Goal: Task Accomplishment & Management: Manage account settings

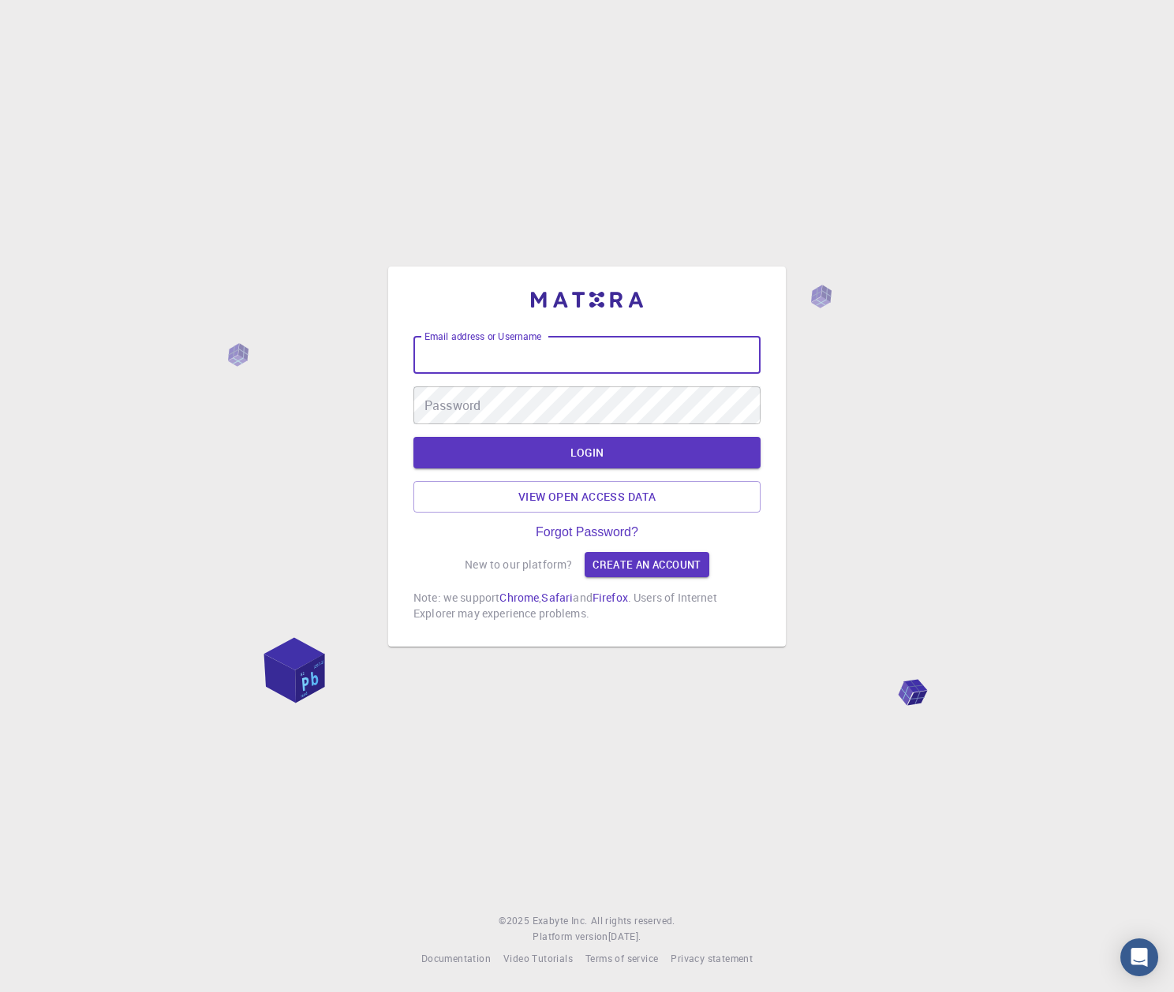
click at [634, 348] on input "Email address or Username" at bounding box center [586, 355] width 347 height 38
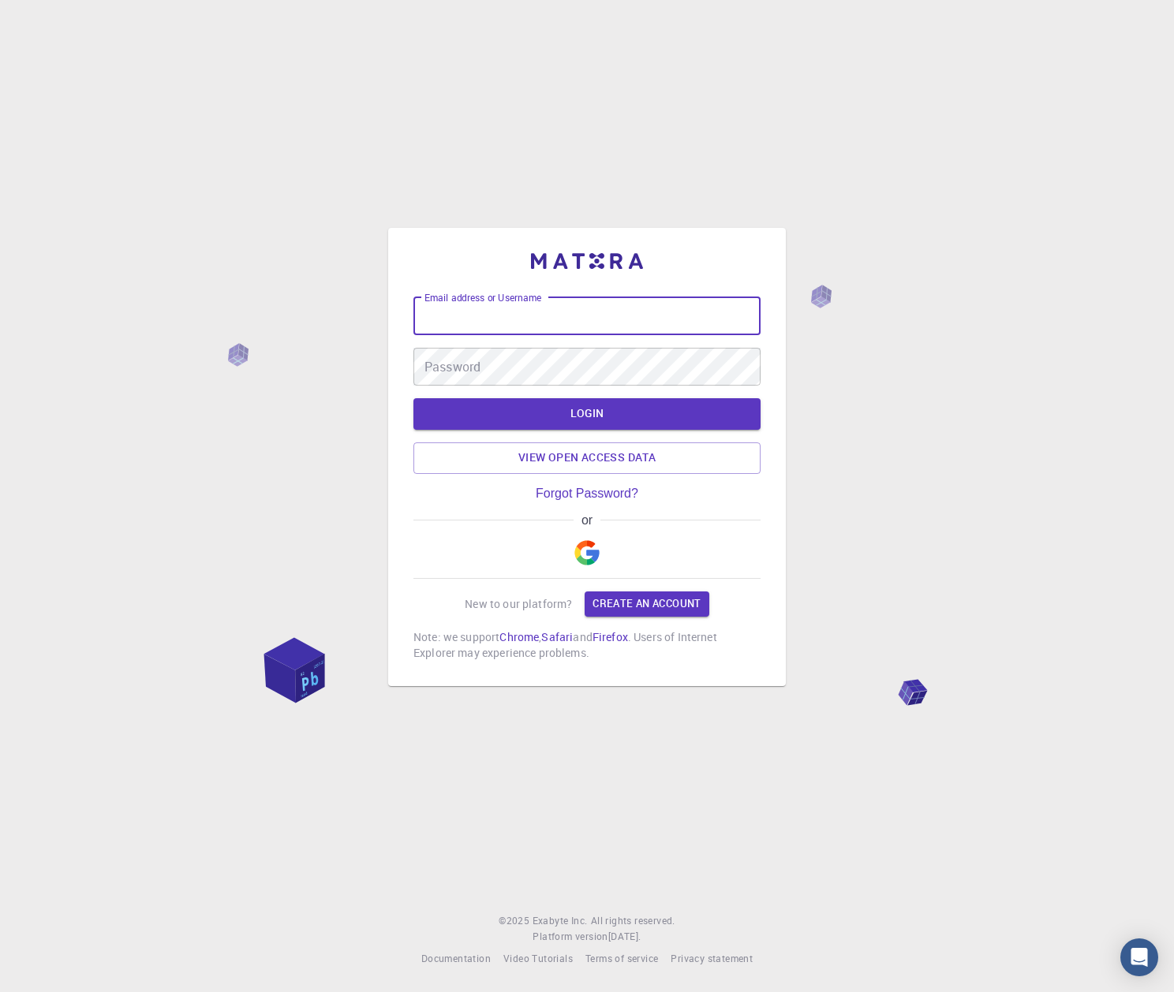
click at [596, 539] on button "button" at bounding box center [587, 553] width 38 height 50
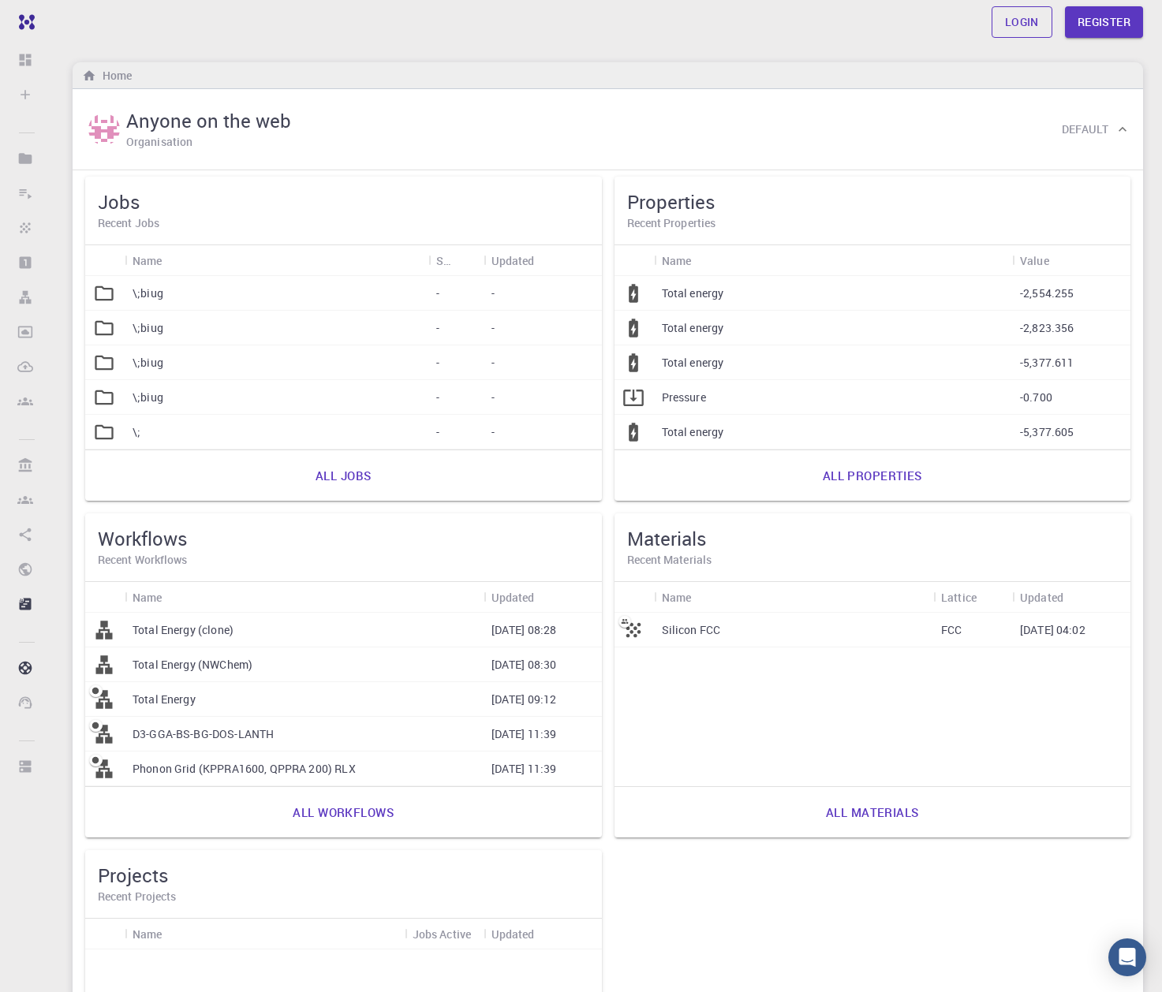
click at [1007, 32] on link "Login" at bounding box center [1022, 22] width 61 height 32
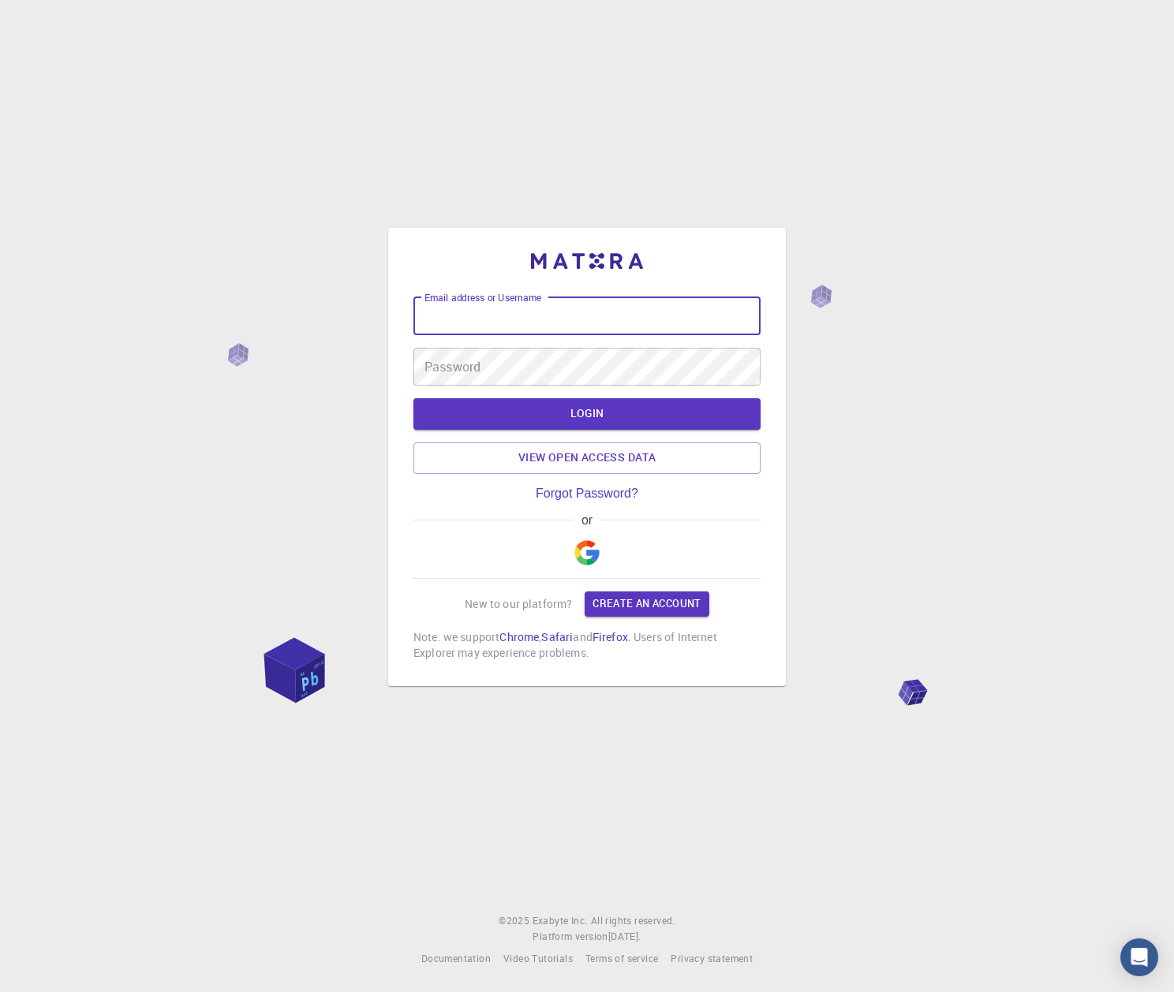
click at [685, 328] on input "Email address or Username" at bounding box center [586, 316] width 347 height 38
type input "rnagai"
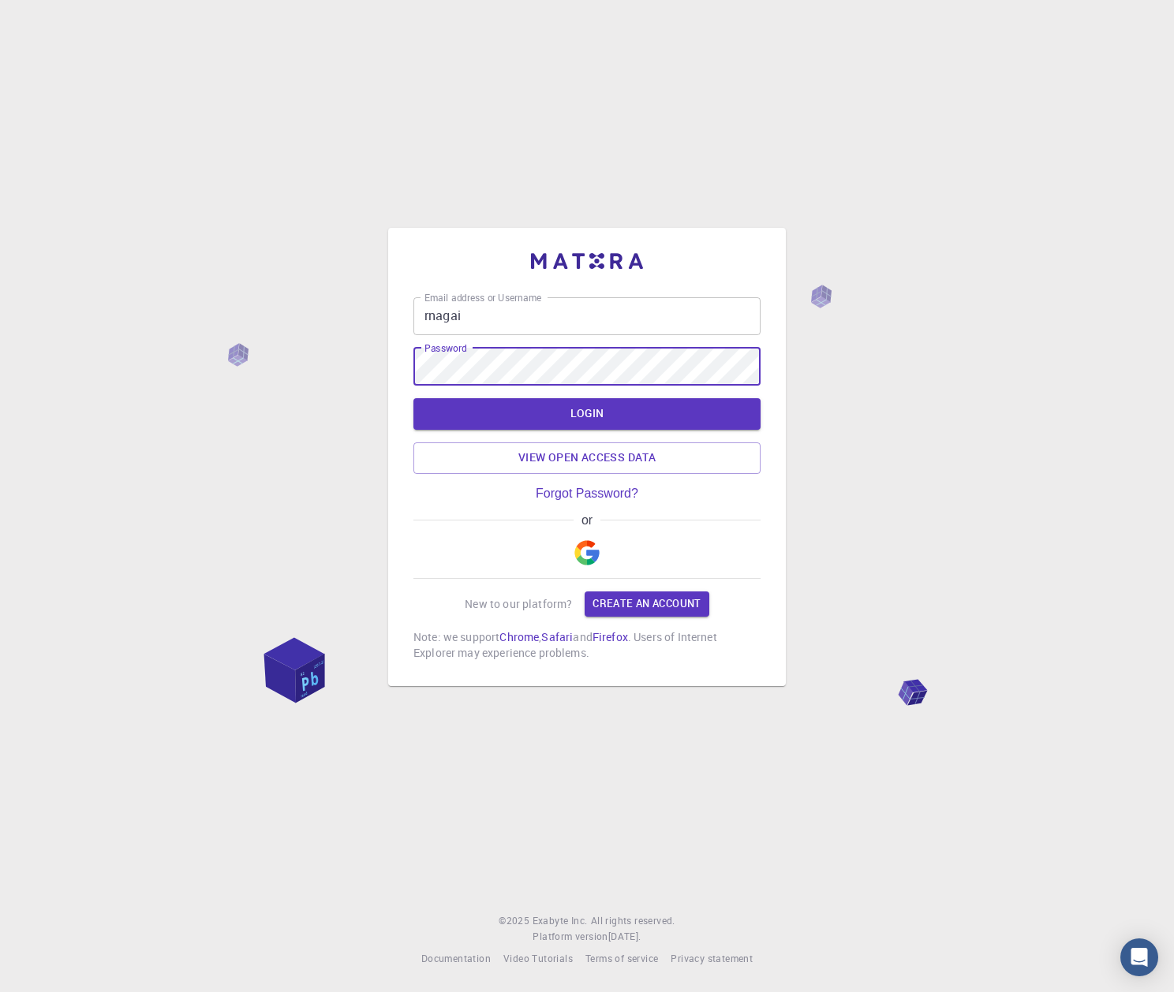
click at [413, 398] on button "LOGIN" at bounding box center [586, 414] width 347 height 32
